Goal: Navigation & Orientation: Find specific page/section

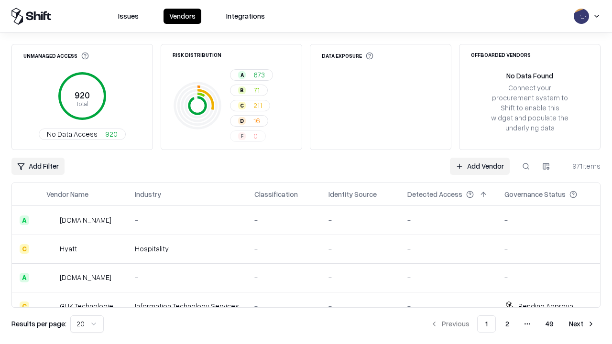
click at [87, 324] on html "Issues Vendors Integrations Unmanaged Access 920 Total No Data Access 920 Risk …" at bounding box center [306, 172] width 612 height 344
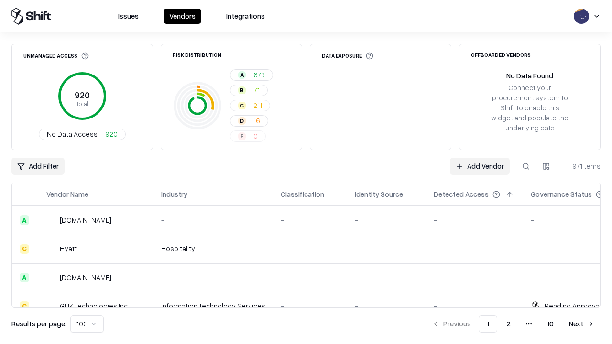
click at [582, 324] on button "Next" at bounding box center [582, 324] width 37 height 17
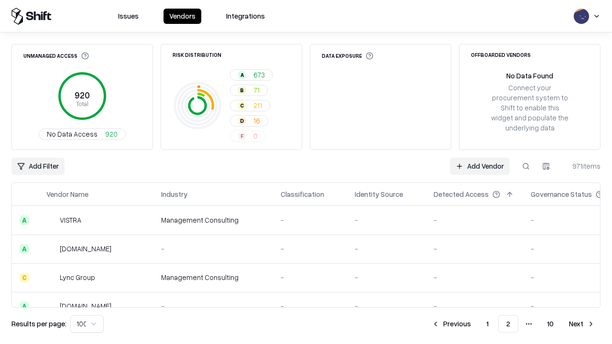
click at [582, 324] on button "Next" at bounding box center [582, 324] width 37 height 17
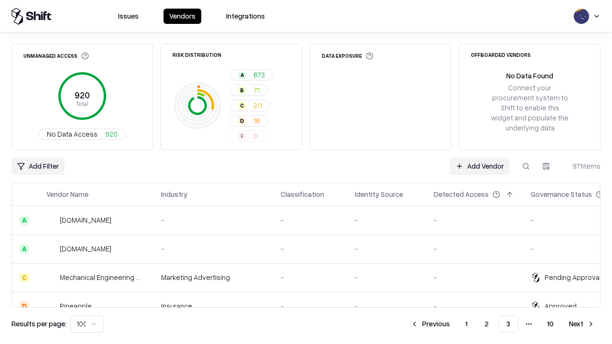
click at [582, 324] on button "Next" at bounding box center [582, 324] width 37 height 17
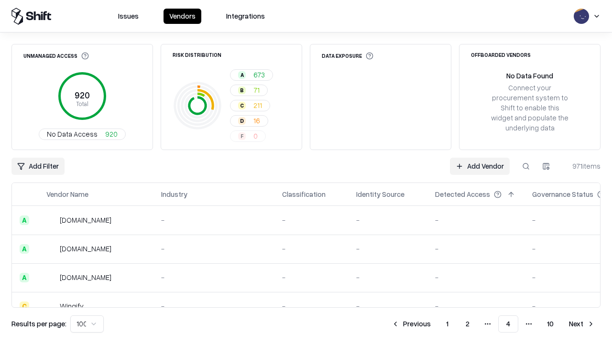
click at [582, 324] on button "Next" at bounding box center [582, 324] width 37 height 17
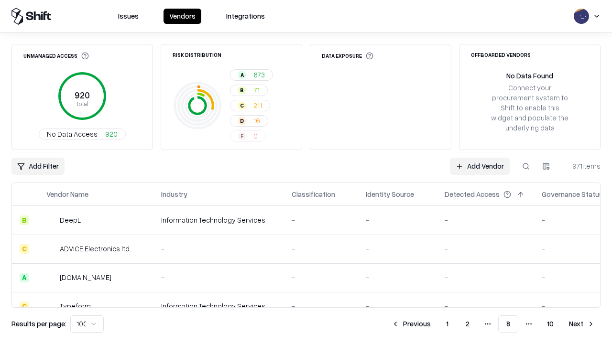
click at [582, 324] on button "Next" at bounding box center [582, 324] width 37 height 17
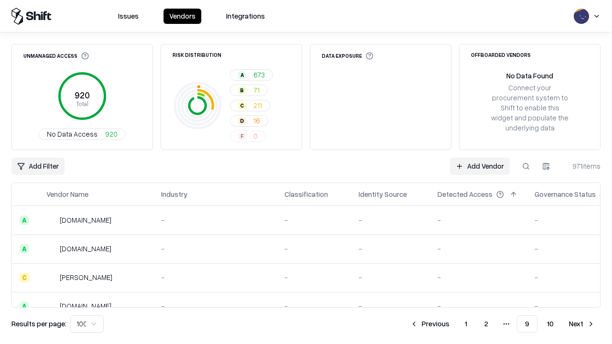
click at [582, 324] on button "Next" at bounding box center [582, 324] width 37 height 17
click at [452, 324] on button "Previous" at bounding box center [451, 324] width 51 height 17
click at [430, 324] on button "Previous" at bounding box center [430, 324] width 51 height 17
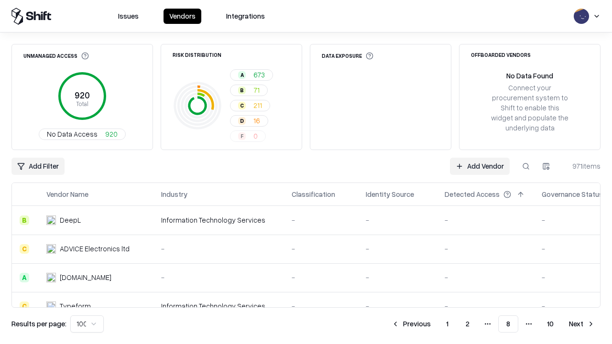
click at [411, 324] on button "Previous" at bounding box center [411, 324] width 51 height 17
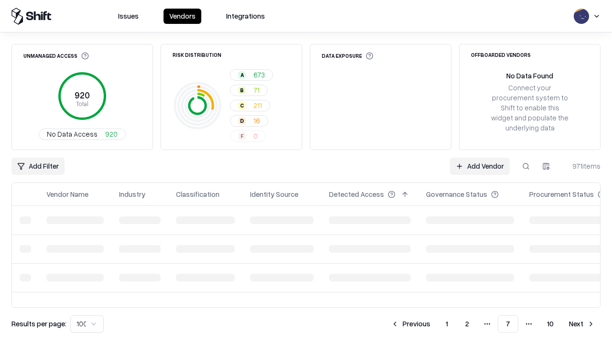
click at [411, 324] on button "Previous" at bounding box center [411, 324] width 51 height 17
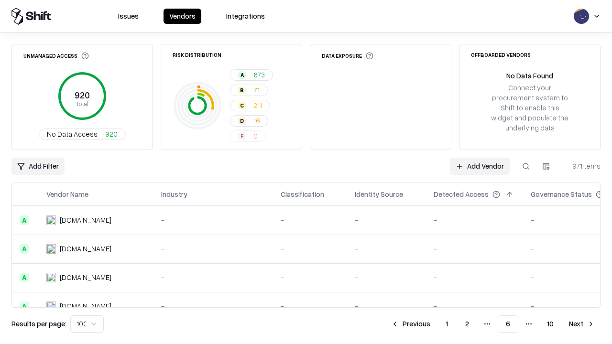
click at [411, 324] on button "Previous" at bounding box center [411, 324] width 51 height 17
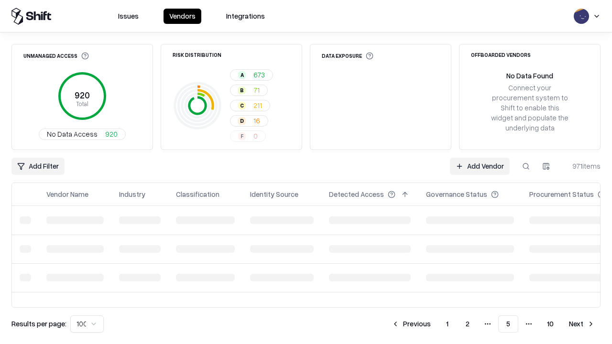
click at [411, 324] on button "Previous" at bounding box center [411, 324] width 51 height 17
